Goal: Task Accomplishment & Management: Manage account settings

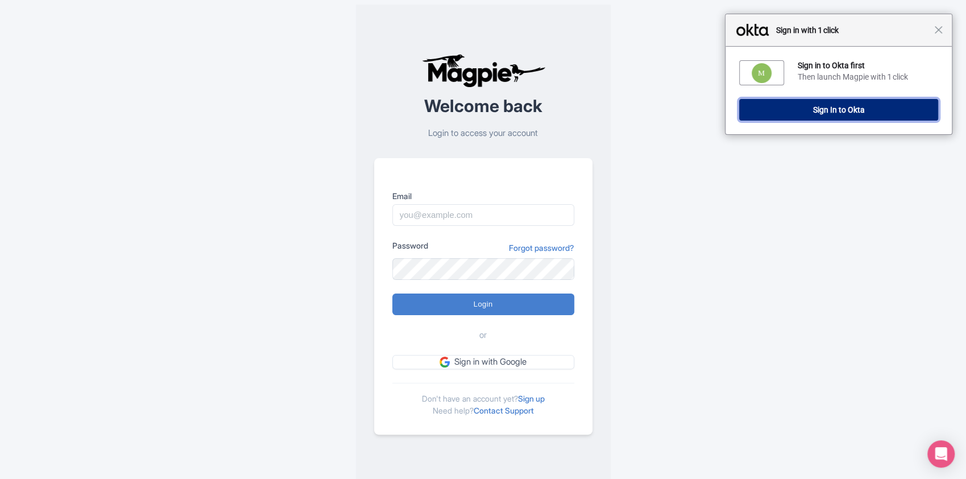
click at [850, 105] on button "Sign In to Okta" at bounding box center [838, 110] width 199 height 22
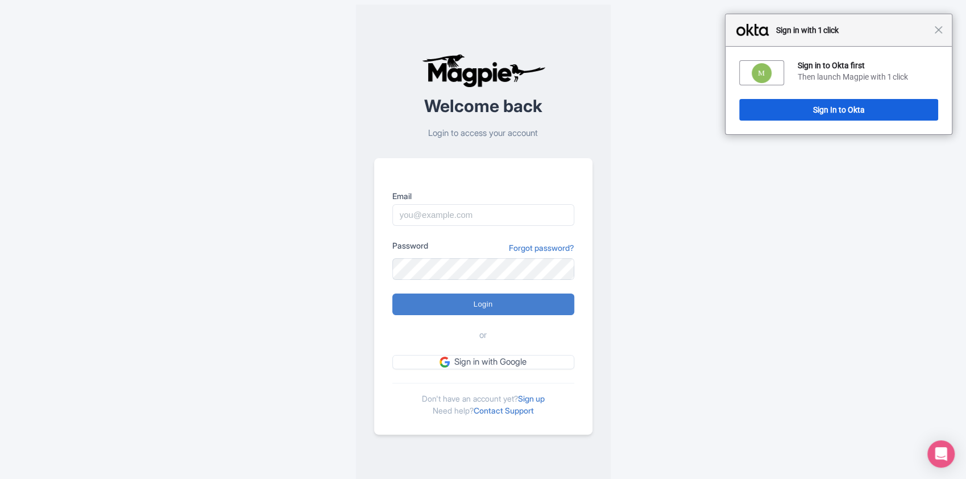
click at [457, 225] on form "Email Password Forgot password? Login or Sign in with Google" at bounding box center [483, 279] width 182 height 179
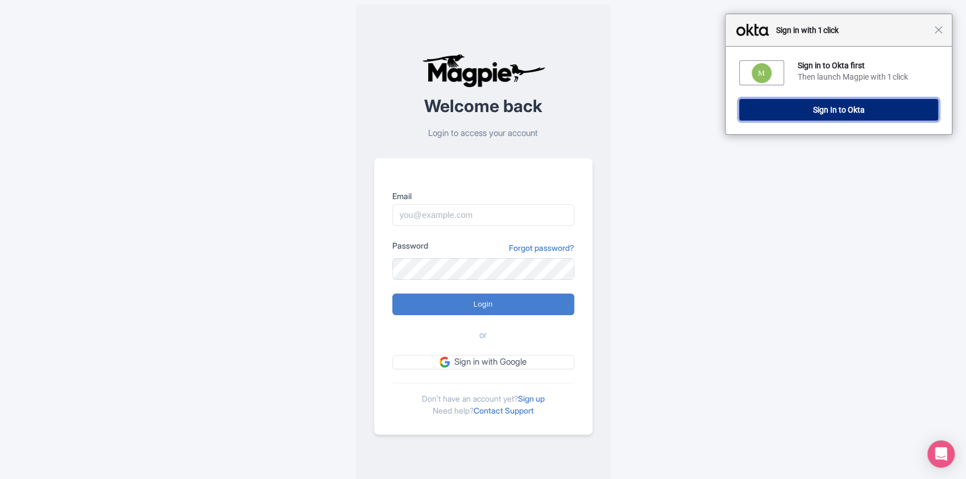
click at [861, 111] on button "Sign In to Okta" at bounding box center [838, 110] width 199 height 22
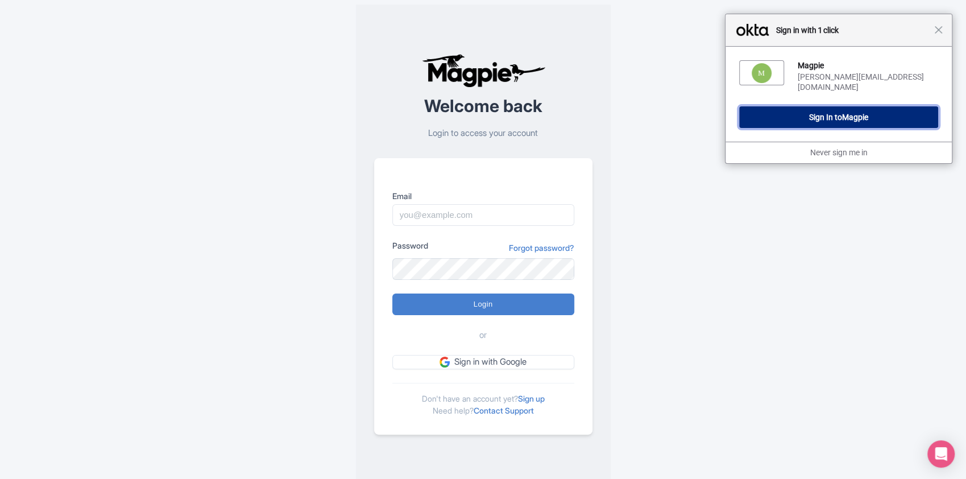
click at [861, 113] on span "Magpie" at bounding box center [855, 117] width 26 height 9
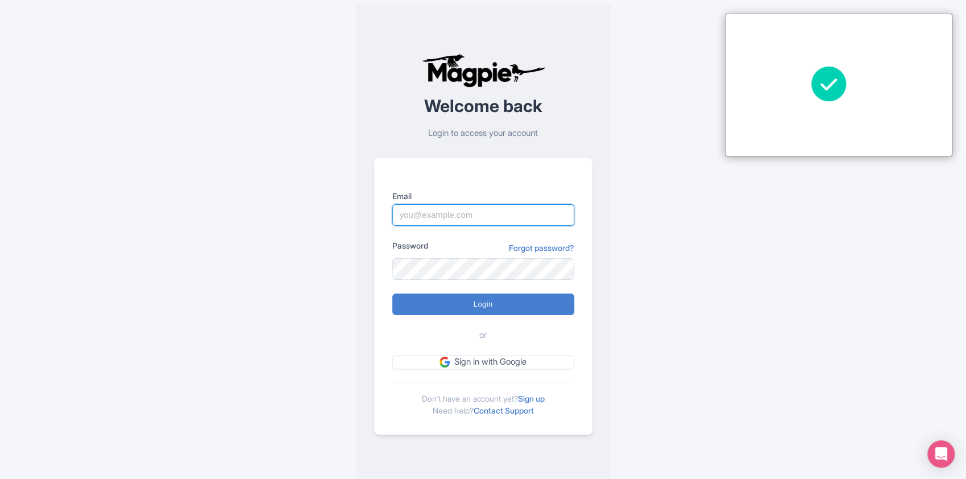
type input "Sabrina@takewalks.com"
type input "Logging in..."
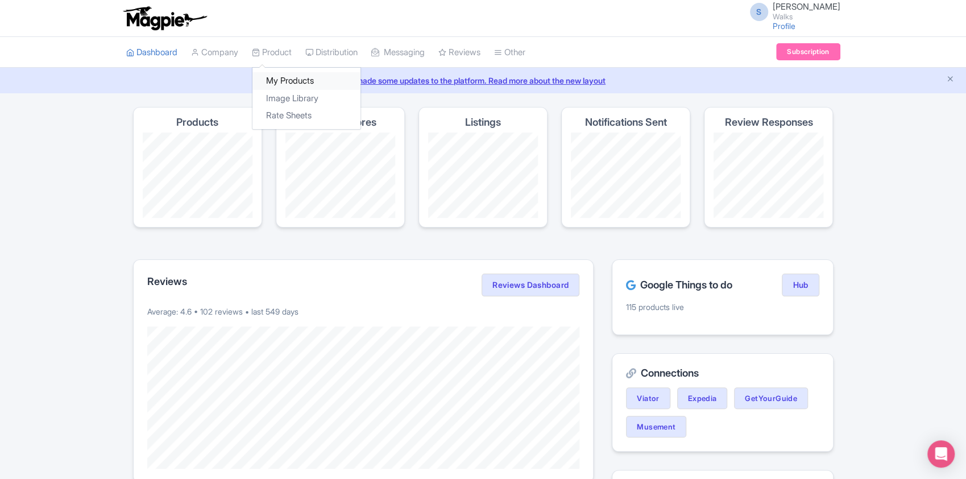
click at [289, 79] on link "My Products" at bounding box center [306, 81] width 108 height 18
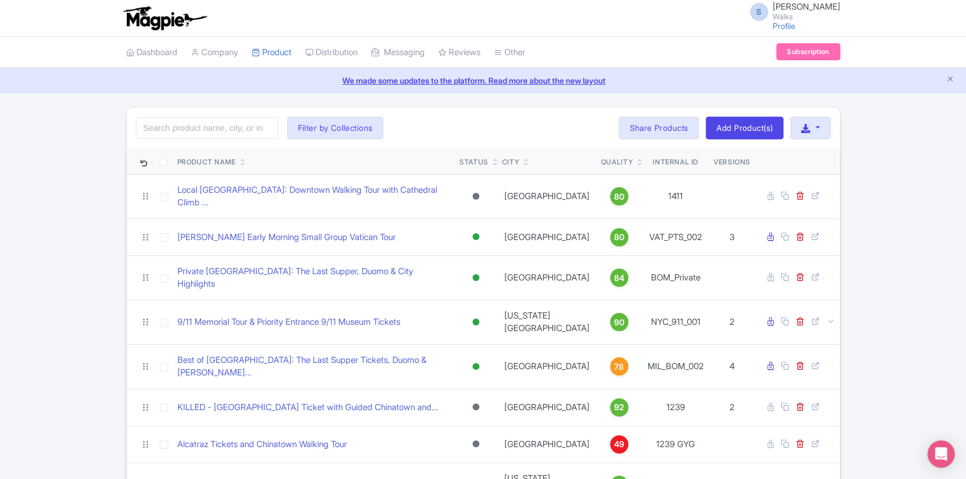
click at [191, 115] on div "Search Filter by Collections [GEOGRAPHIC_DATA] [GEOGRAPHIC_DATA] [GEOGRAPHIC_DA…" at bounding box center [483, 127] width 713 height 41
click at [194, 127] on input "search" at bounding box center [207, 128] width 142 height 22
paste input "BCN_THT_005"
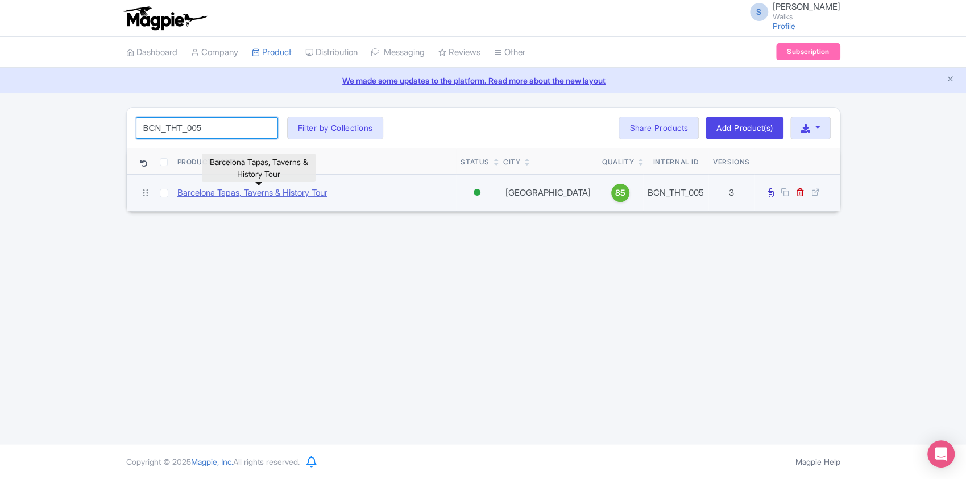
type input "BCN_THT_005"
click at [223, 188] on link "Barcelona Tapas, Taverns & History Tour" at bounding box center [252, 192] width 150 height 13
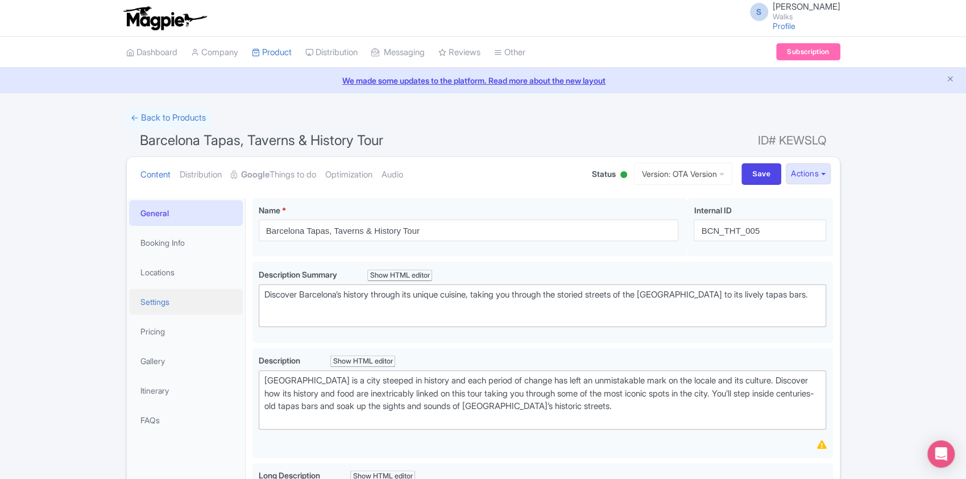
click at [168, 298] on link "Settings" at bounding box center [186, 302] width 114 height 26
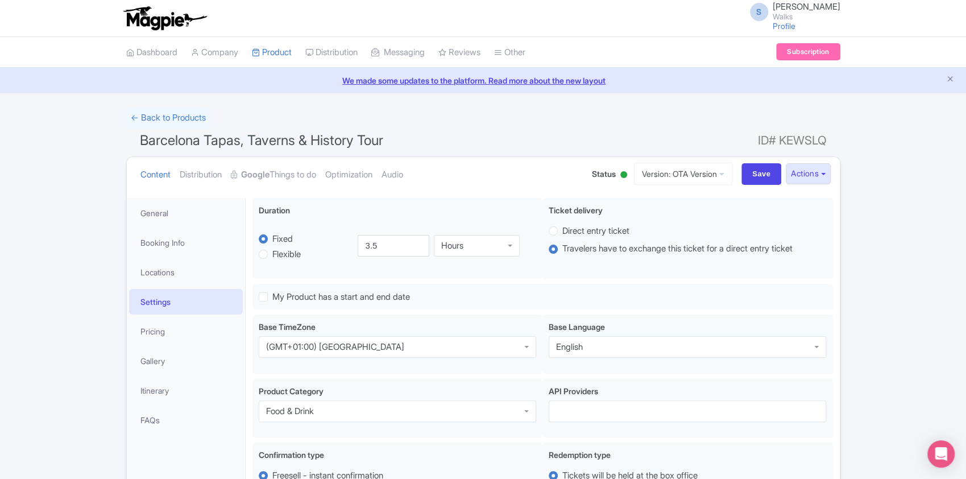
scroll to position [1, 0]
click at [184, 200] on link "General" at bounding box center [186, 213] width 114 height 26
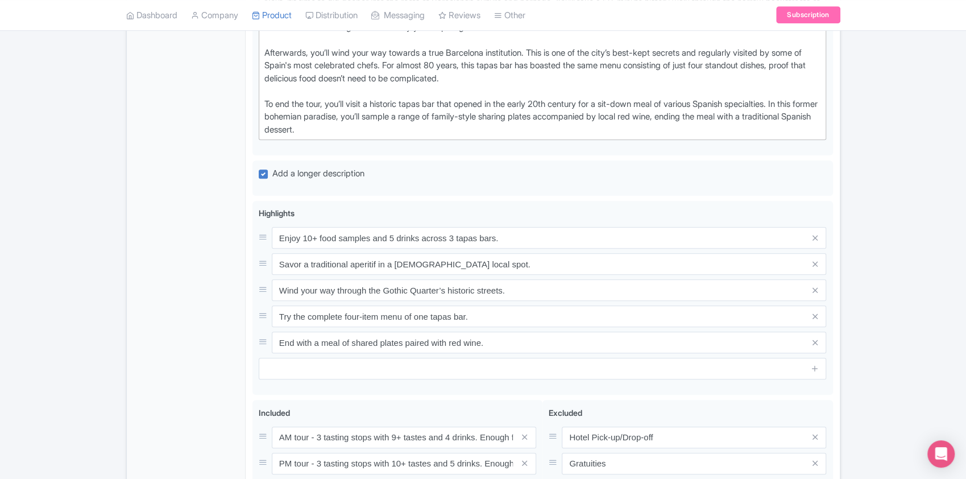
scroll to position [683, 0]
